Goal: Information Seeking & Learning: Learn about a topic

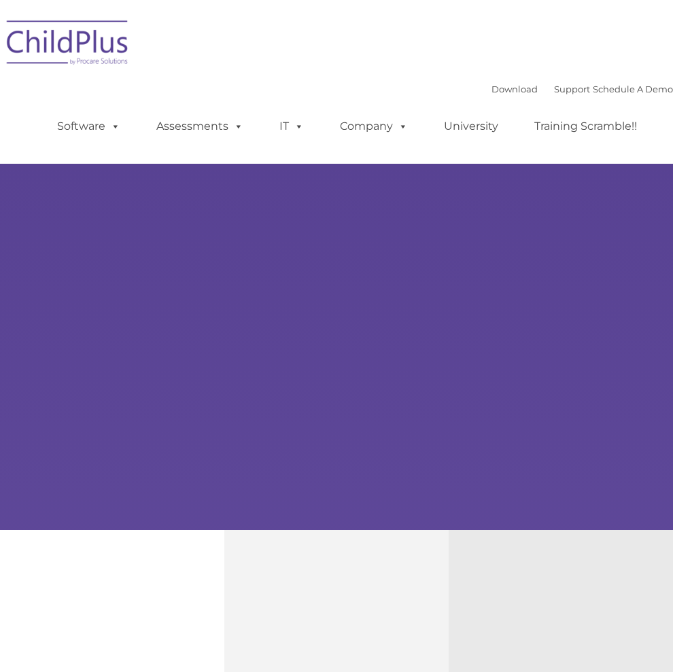
type input ""
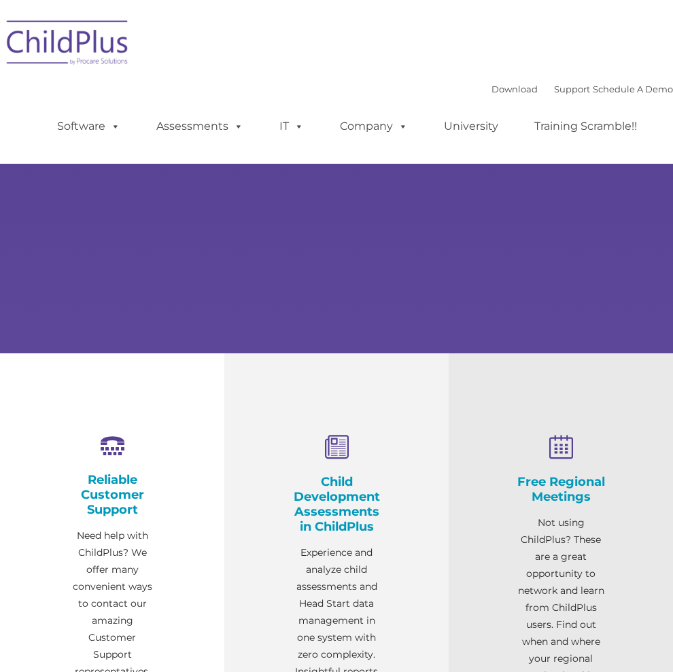
select select "MEDIUM"
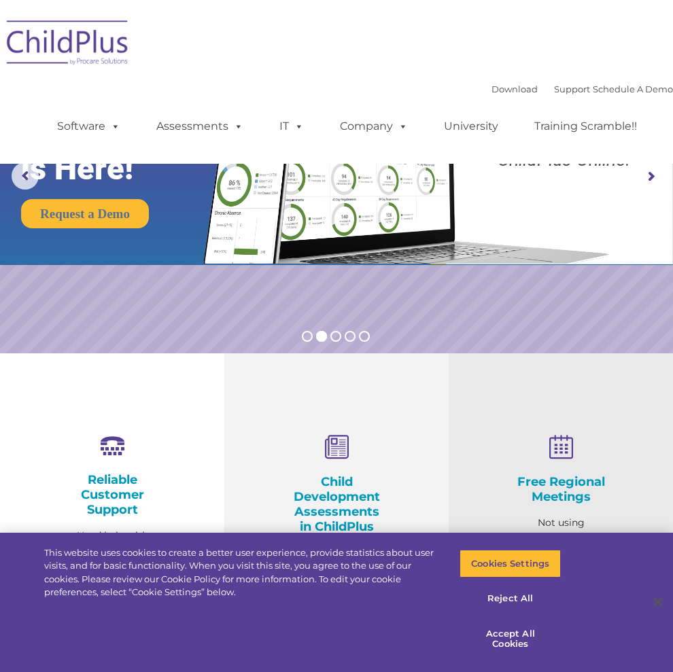
click at [314, 463] on div "Child Development Assessments in ChildPlus Experience and analyze child assessm…" at bounding box center [336, 583] width 88 height 296
click at [338, 453] on icon at bounding box center [336, 448] width 88 height 26
drag, startPoint x: 339, startPoint y: 479, endPoint x: 339, endPoint y: 489, distance: 9.5
click at [339, 489] on div "Child Development Assessments in ChildPlus Experience and analyze child assessm…" at bounding box center [336, 583] width 88 height 296
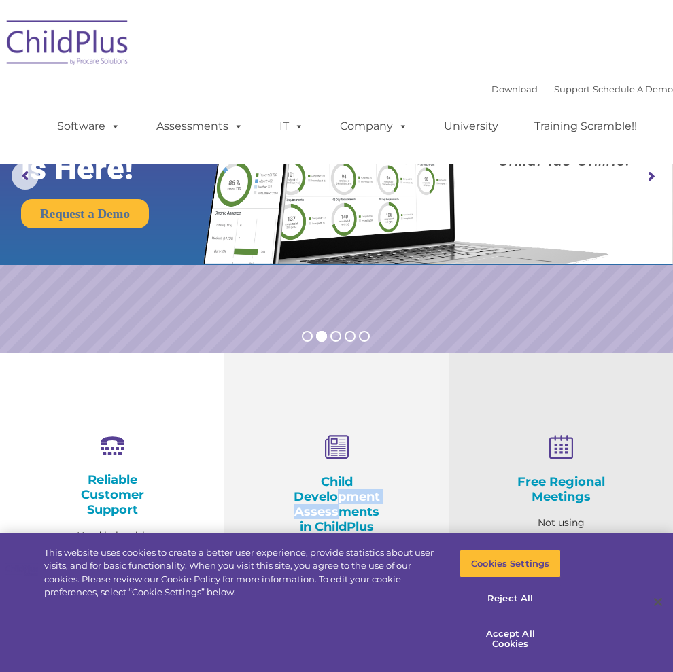
drag, startPoint x: 335, startPoint y: 496, endPoint x: 335, endPoint y: 506, distance: 10.2
click at [335, 506] on h4 "Child Development Assessments in ChildPlus" at bounding box center [336, 504] width 88 height 60
click at [335, 508] on h4 "Child Development Assessments in ChildPlus" at bounding box center [336, 504] width 88 height 60
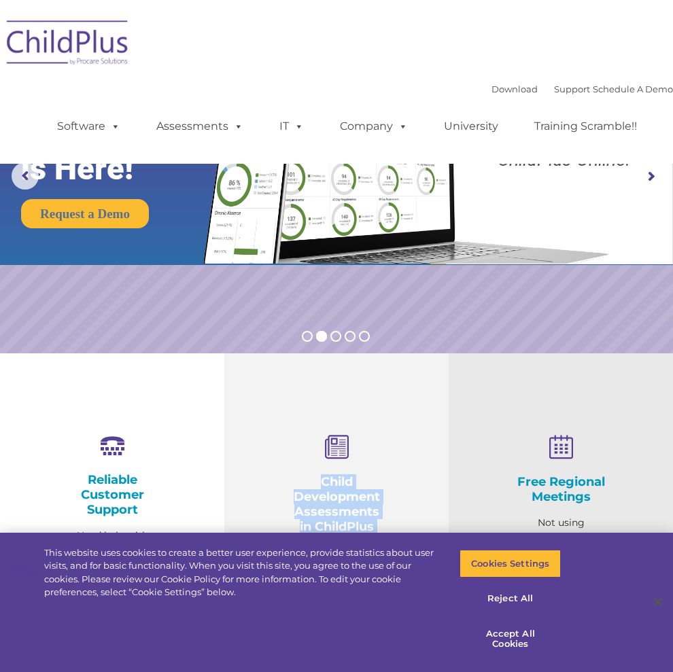
click at [335, 508] on h4 "Child Development Assessments in ChildPlus" at bounding box center [336, 504] width 88 height 60
click at [539, 646] on button "Accept All Cookies" at bounding box center [509, 639] width 101 height 39
